Goal: Task Accomplishment & Management: Manage account settings

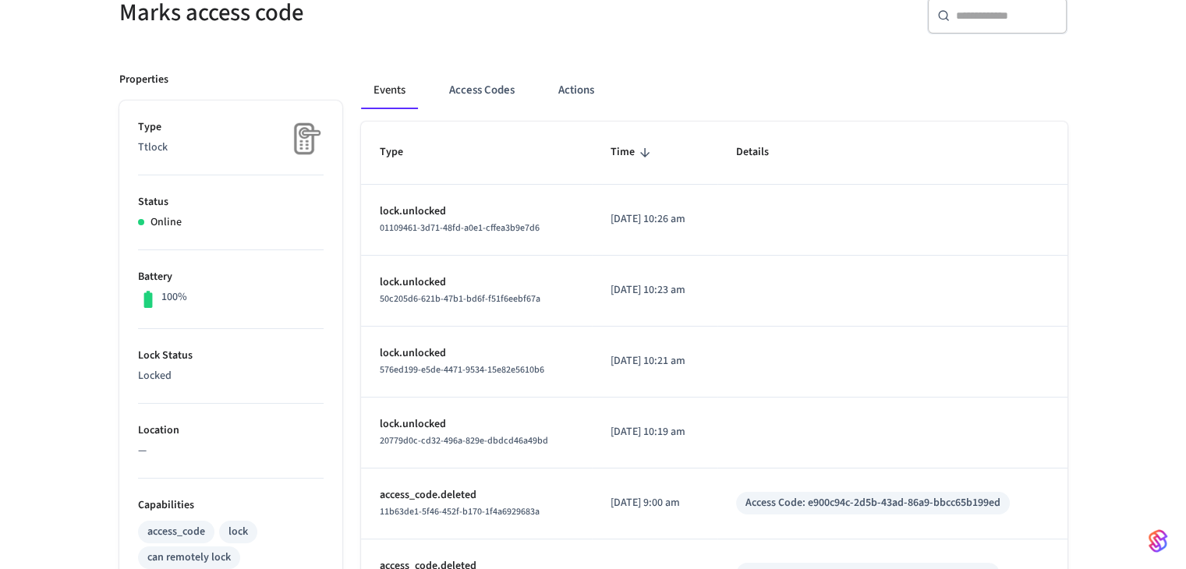
scroll to position [156, 0]
click at [478, 88] on button "Access Codes" at bounding box center [482, 90] width 90 height 37
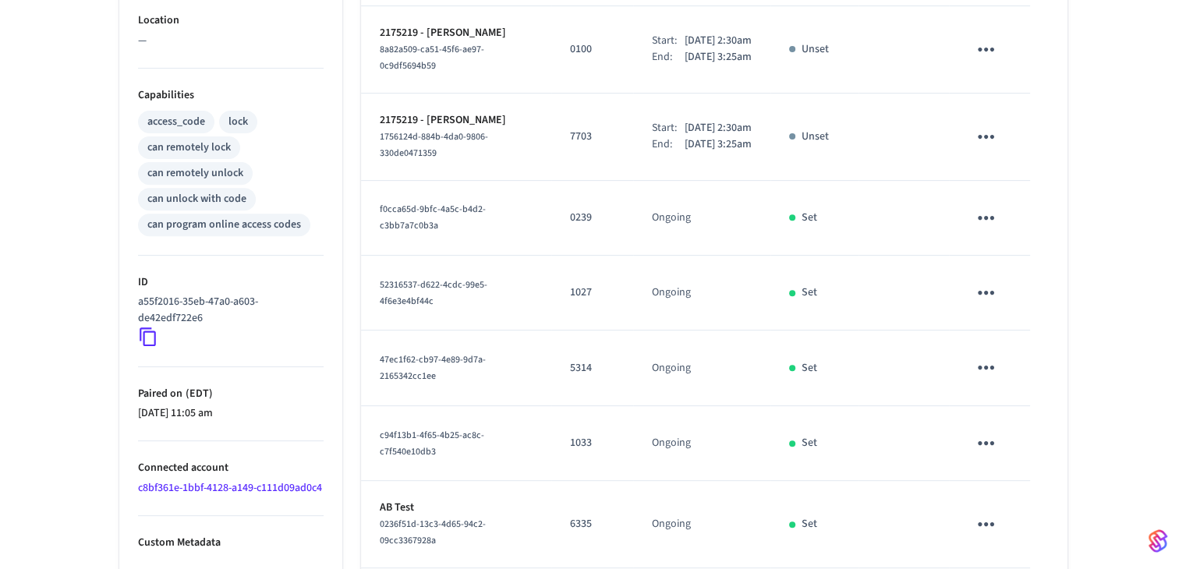
scroll to position [735, 0]
